Goal: Task Accomplishment & Management: Use online tool/utility

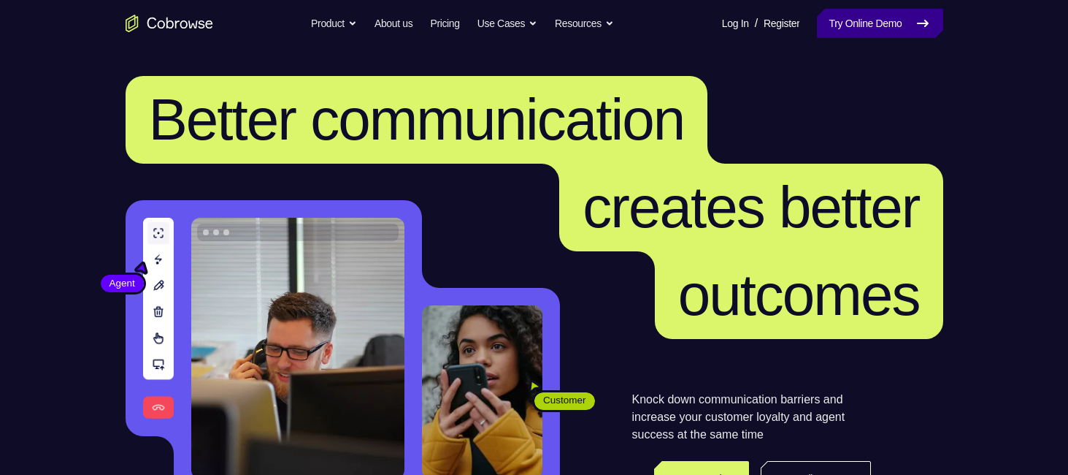
click at [911, 29] on link "Try Online Demo" at bounding box center [880, 23] width 126 height 29
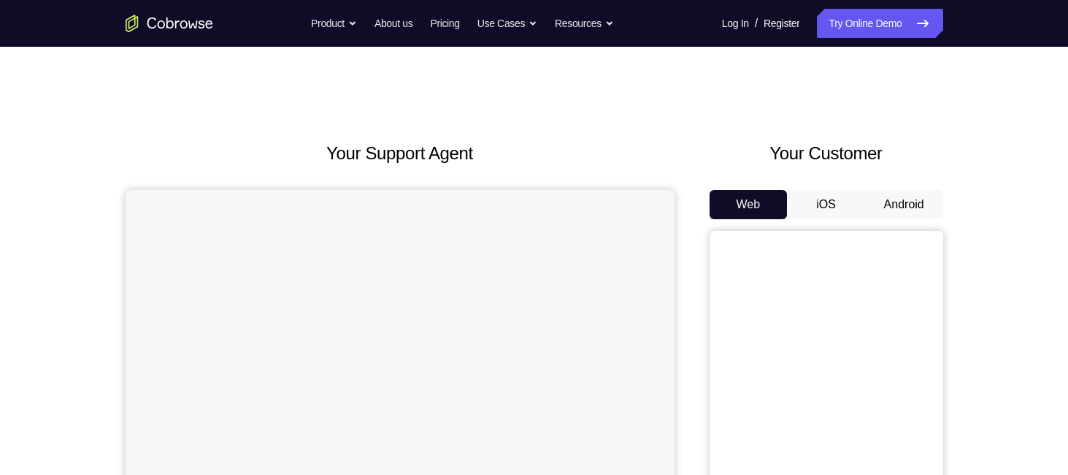
click at [910, 192] on button "Android" at bounding box center [904, 204] width 78 height 29
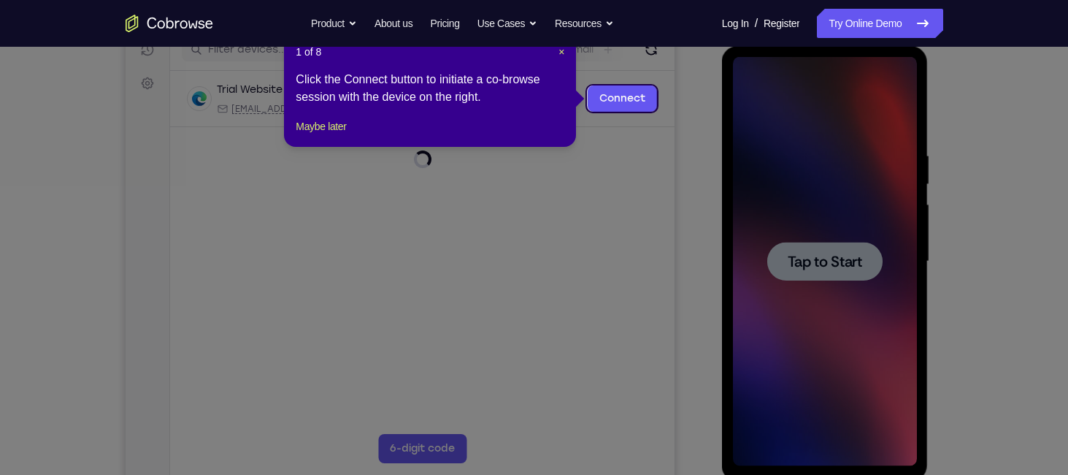
click at [805, 268] on icon at bounding box center [539, 237] width 1079 height 475
click at [564, 54] on span "×" at bounding box center [562, 52] width 6 height 12
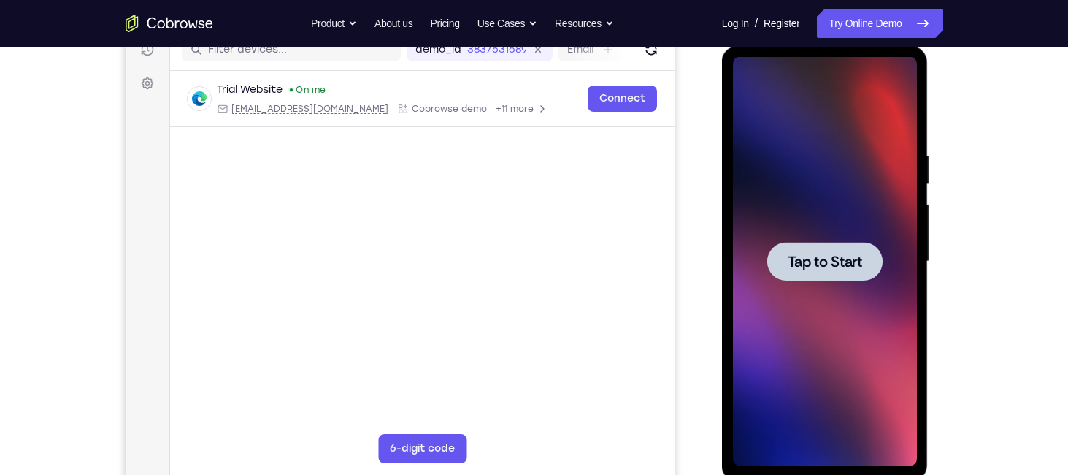
click at [821, 254] on span "Tap to Start" at bounding box center [825, 261] width 74 height 15
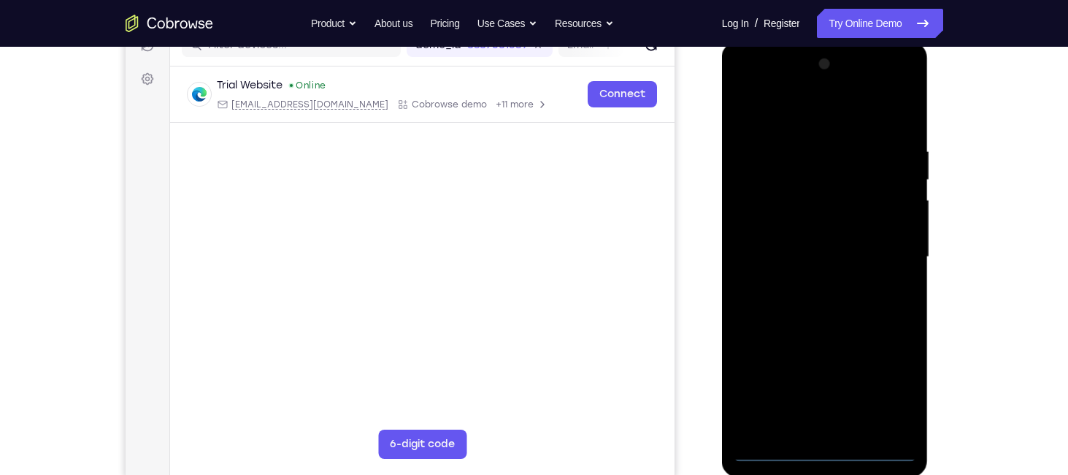
scroll to position [203, 0]
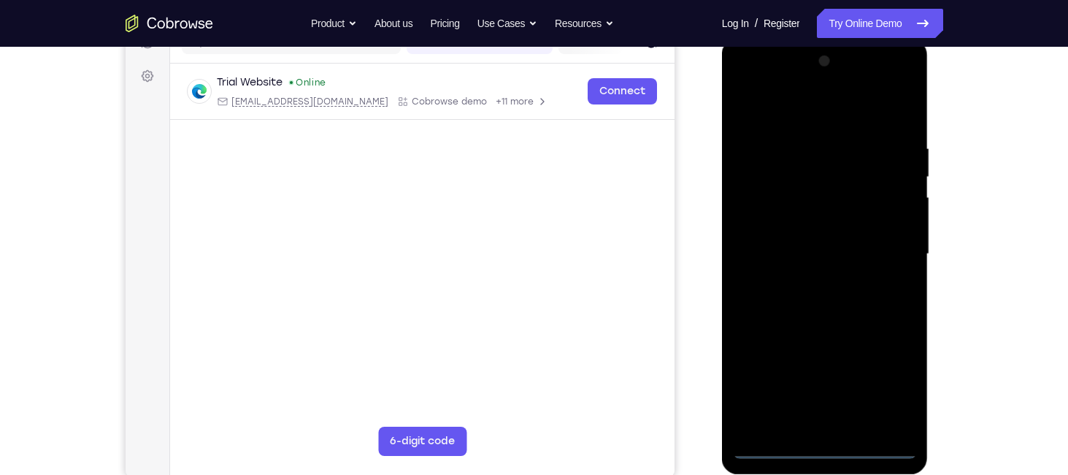
click at [826, 446] on div at bounding box center [825, 254] width 184 height 409
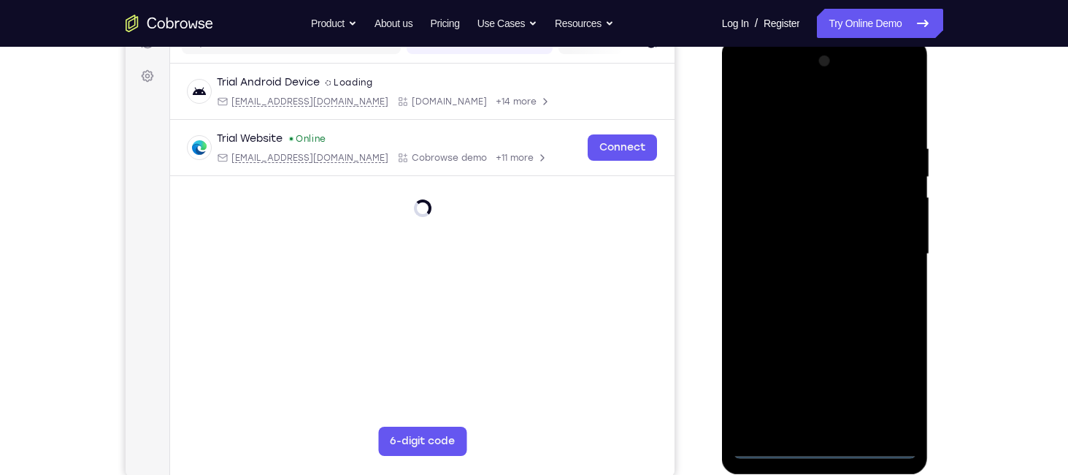
click at [826, 446] on div at bounding box center [825, 254] width 184 height 409
click at [887, 388] on div at bounding box center [825, 254] width 184 height 409
click at [782, 117] on div at bounding box center [825, 254] width 184 height 409
click at [889, 248] on div at bounding box center [825, 254] width 184 height 409
click at [837, 424] on div at bounding box center [825, 254] width 184 height 409
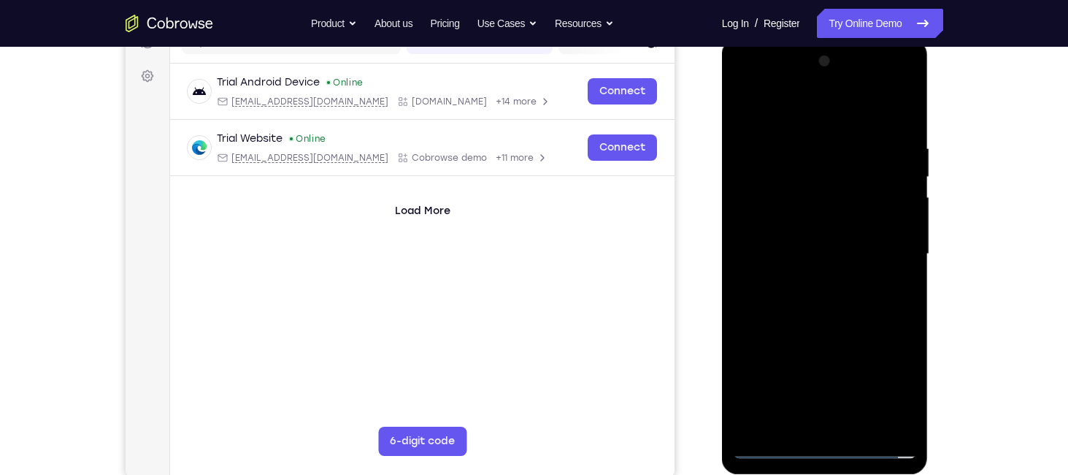
click at [805, 235] on div at bounding box center [825, 254] width 184 height 409
click at [797, 223] on div at bounding box center [825, 254] width 184 height 409
click at [798, 248] on div at bounding box center [825, 254] width 184 height 409
click at [810, 297] on div at bounding box center [825, 254] width 184 height 409
click at [906, 131] on div at bounding box center [825, 254] width 184 height 409
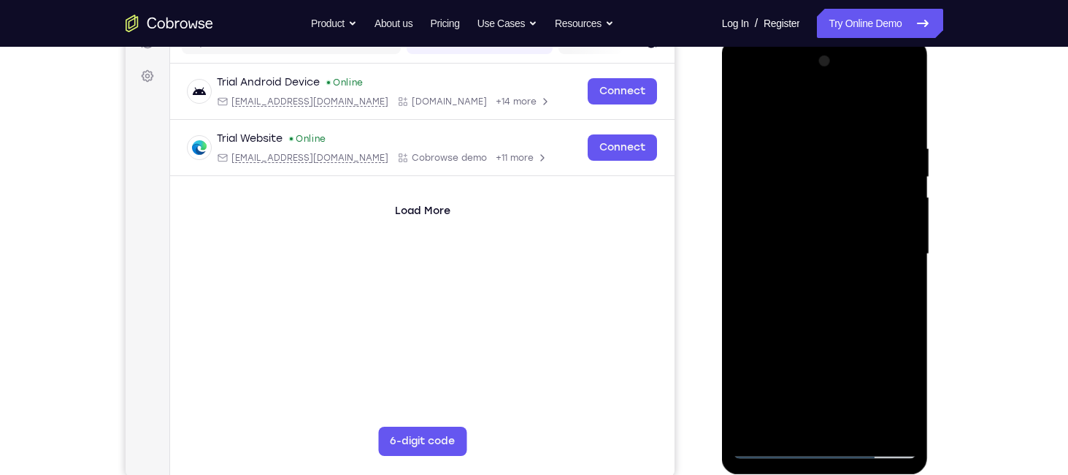
click at [906, 120] on div at bounding box center [825, 254] width 184 height 409
click at [901, 112] on div at bounding box center [825, 254] width 184 height 409
click at [797, 145] on div at bounding box center [825, 254] width 184 height 409
click at [908, 426] on div at bounding box center [825, 254] width 184 height 409
click at [897, 106] on div at bounding box center [825, 254] width 184 height 409
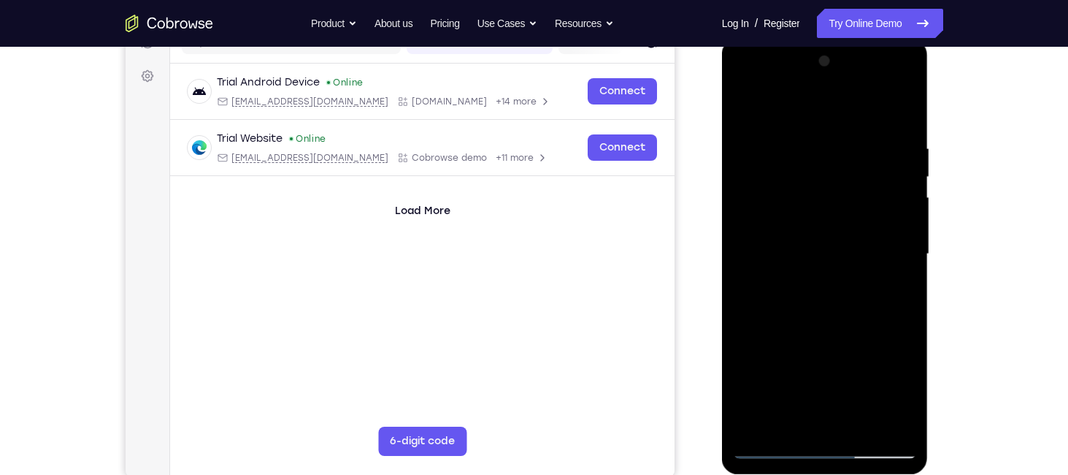
click at [851, 148] on div at bounding box center [825, 254] width 184 height 409
click at [902, 108] on div at bounding box center [825, 254] width 184 height 409
click at [859, 417] on div at bounding box center [825, 254] width 184 height 409
click at [821, 330] on div at bounding box center [825, 254] width 184 height 409
click at [806, 274] on div at bounding box center [825, 254] width 184 height 409
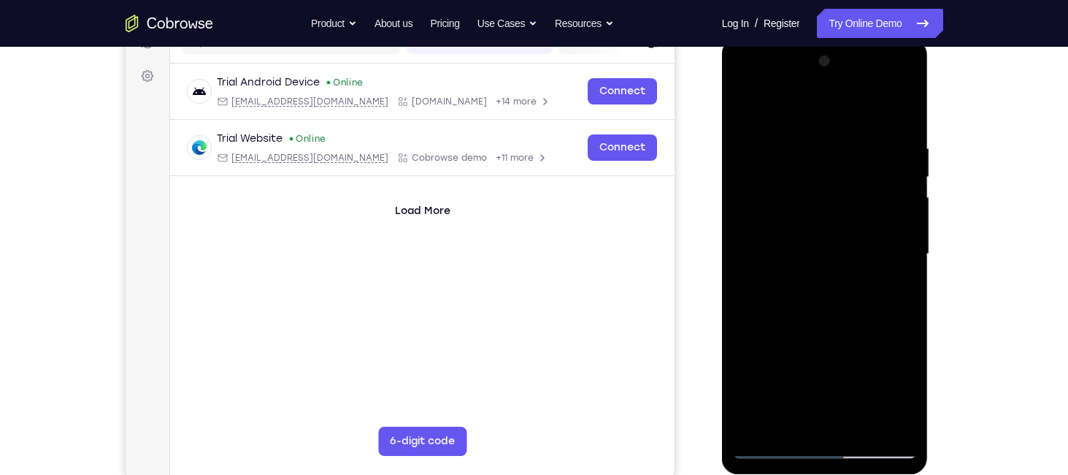
click at [806, 268] on div at bounding box center [825, 254] width 184 height 409
click at [748, 101] on div at bounding box center [825, 254] width 184 height 409
click at [860, 429] on div at bounding box center [825, 254] width 184 height 409
click at [787, 266] on div at bounding box center [825, 254] width 184 height 409
click at [913, 399] on div at bounding box center [825, 254] width 184 height 409
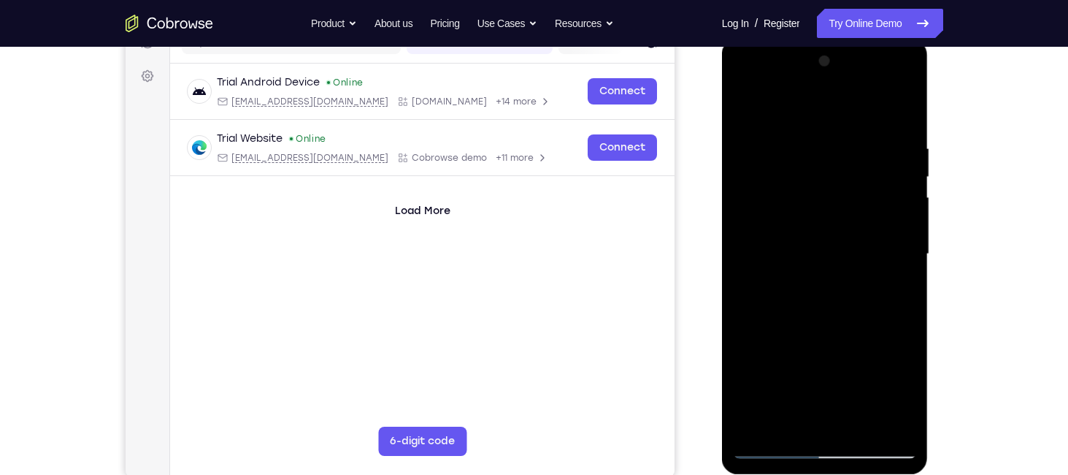
click at [744, 109] on div at bounding box center [825, 254] width 184 height 409
click at [807, 153] on div at bounding box center [825, 254] width 184 height 409
click at [805, 146] on div at bounding box center [825, 254] width 184 height 409
click at [829, 191] on div at bounding box center [825, 254] width 184 height 409
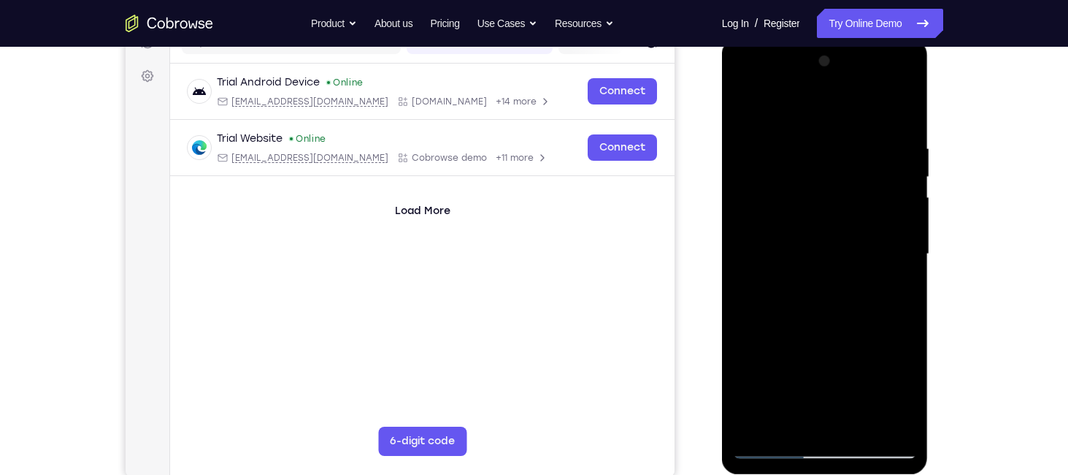
click at [829, 191] on div at bounding box center [825, 254] width 184 height 409
click at [745, 240] on div at bounding box center [825, 254] width 184 height 409
click at [732, 250] on div at bounding box center [825, 256] width 207 height 435
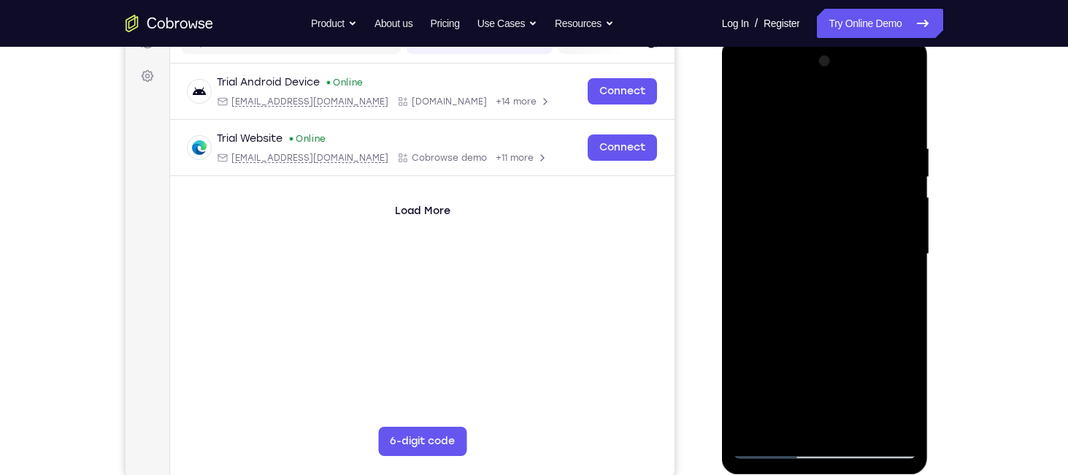
click at [743, 248] on div at bounding box center [825, 254] width 184 height 409
click at [744, 253] on div at bounding box center [825, 254] width 184 height 409
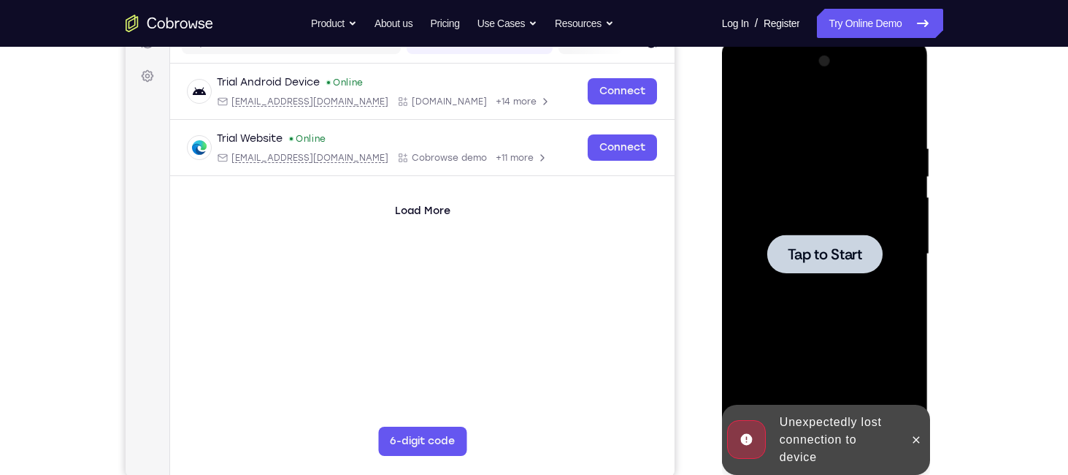
click at [809, 247] on span "Tap to Start" at bounding box center [825, 254] width 74 height 15
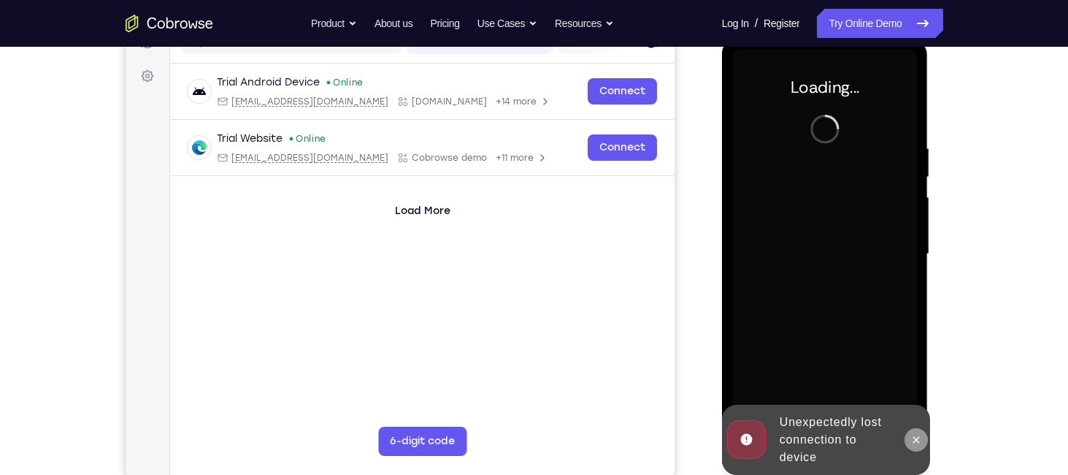
click at [916, 441] on icon at bounding box center [916, 440] width 12 height 12
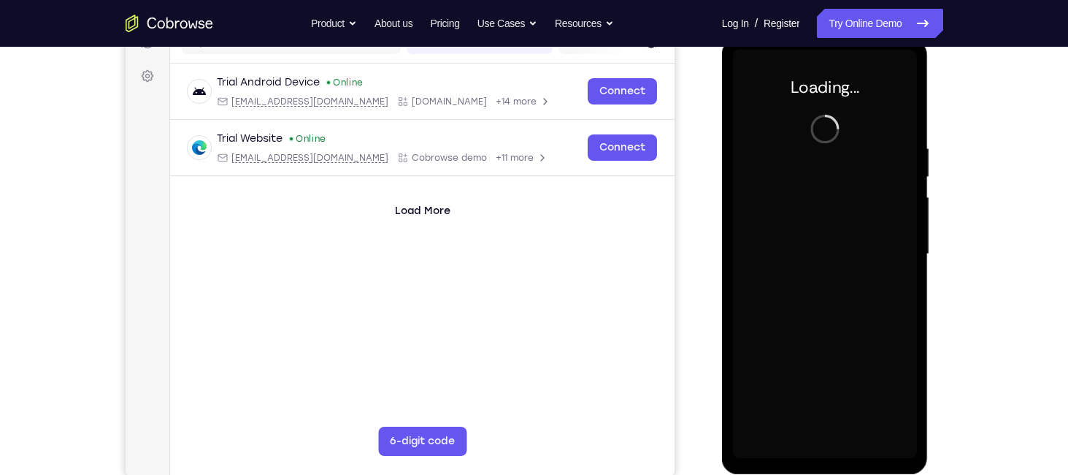
scroll to position [201, 0]
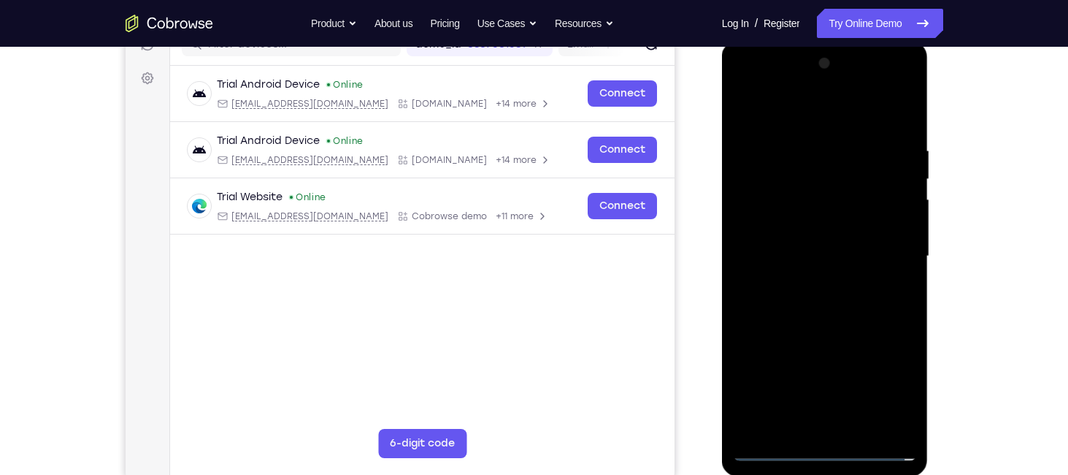
click at [821, 449] on div at bounding box center [825, 256] width 184 height 409
click at [891, 383] on div at bounding box center [825, 256] width 184 height 409
click at [790, 109] on div at bounding box center [825, 256] width 184 height 409
click at [881, 250] on div at bounding box center [825, 256] width 184 height 409
click at [810, 283] on div at bounding box center [825, 256] width 184 height 409
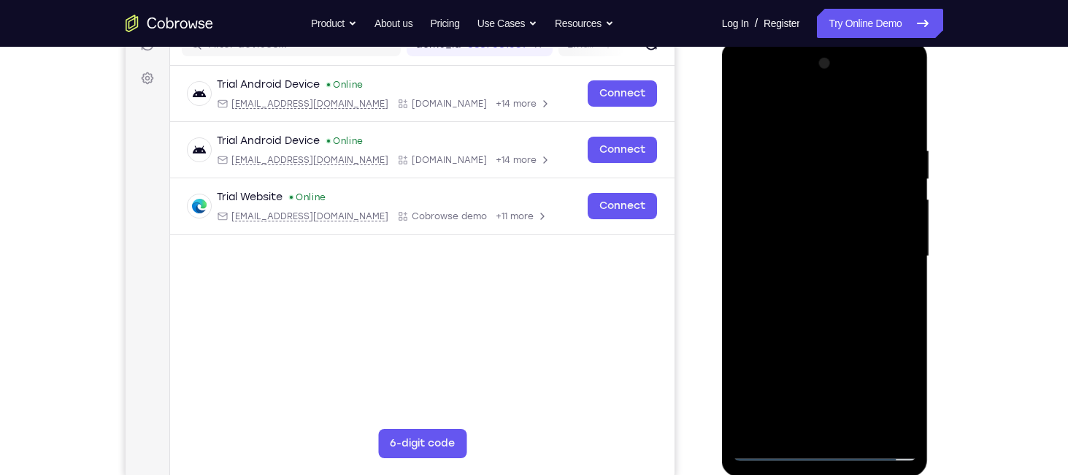
click at [817, 241] on div at bounding box center [825, 256] width 184 height 409
click at [794, 220] on div at bounding box center [825, 256] width 184 height 409
click at [787, 250] on div at bounding box center [825, 256] width 184 height 409
click at [883, 105] on div at bounding box center [825, 256] width 184 height 409
click at [901, 122] on div at bounding box center [825, 256] width 184 height 409
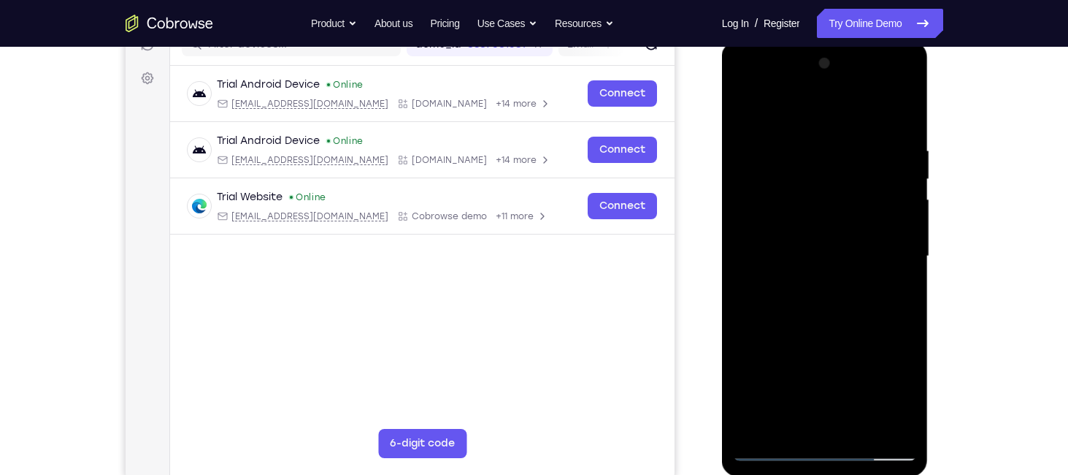
click at [907, 320] on div at bounding box center [825, 256] width 184 height 409
